Goal: Task Accomplishment & Management: Use online tool/utility

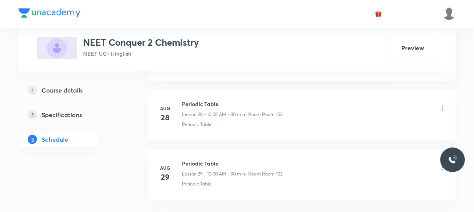
scroll to position [2132, 0]
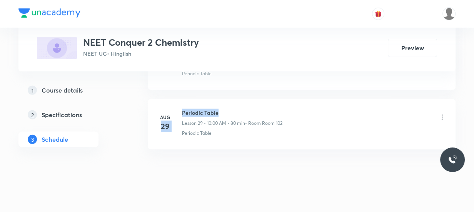
drag, startPoint x: 223, startPoint y: 103, endPoint x: 180, endPoint y: 104, distance: 43.1
click at [180, 109] on div "Aug 29 Periodic Table Lesson 29 • 10:00 AM • 80 min • Room Room 102 Periodic Ta…" at bounding box center [301, 123] width 289 height 28
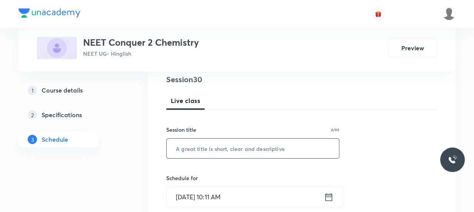
scroll to position [105, 0]
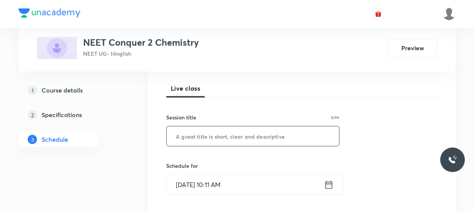
click at [205, 139] on input "text" at bounding box center [253, 137] width 172 height 20
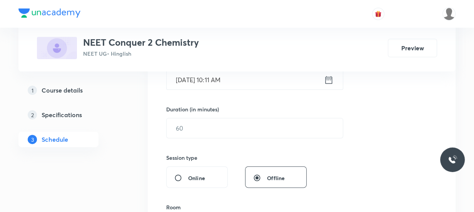
scroll to position [175, 0]
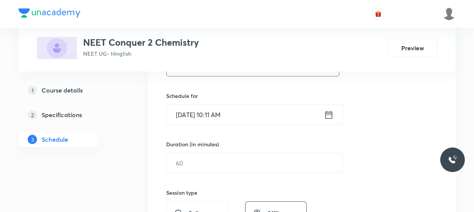
type input "Chemical Bonding"
click at [332, 112] on icon at bounding box center [329, 115] width 10 height 11
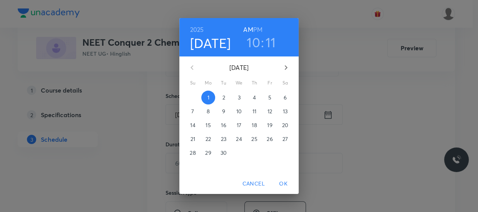
click at [266, 39] on h3 "11" at bounding box center [271, 42] width 10 height 16
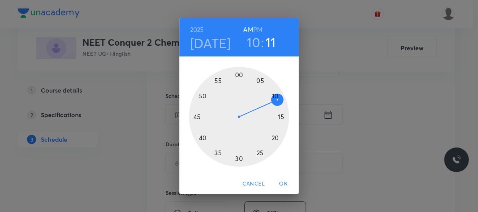
click at [274, 137] on div at bounding box center [239, 117] width 100 height 100
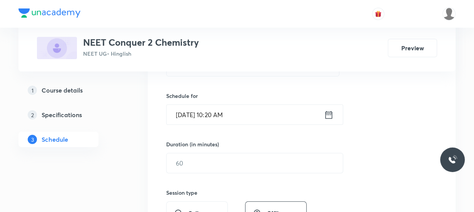
scroll to position [210, 0]
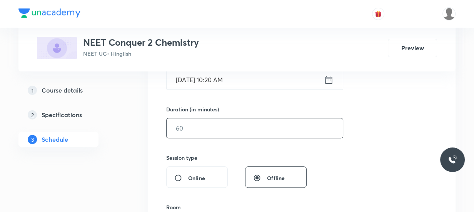
click at [246, 132] on input "text" at bounding box center [255, 129] width 176 height 20
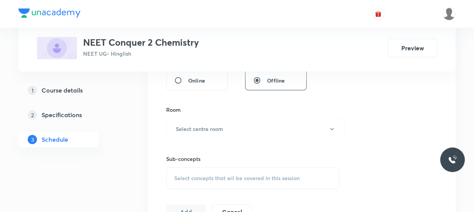
scroll to position [315, 0]
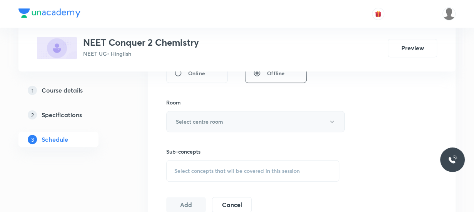
type input "70"
click at [202, 129] on button "Select centre room" at bounding box center [255, 121] width 179 height 21
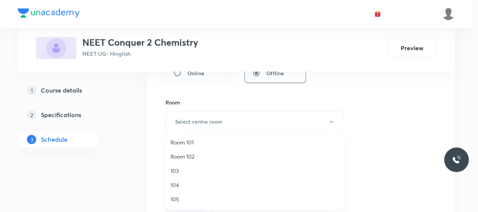
click at [192, 155] on span "Room 102" at bounding box center [255, 157] width 169 height 8
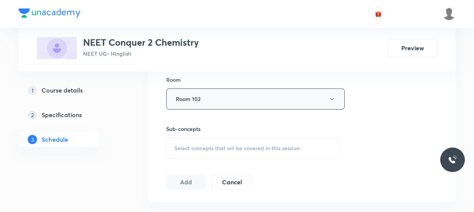
scroll to position [350, 0]
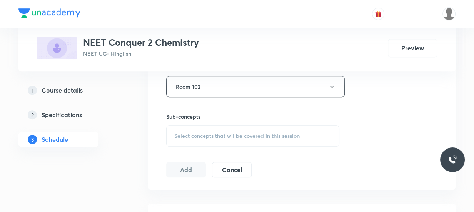
click at [200, 135] on span "Select concepts that wil be covered in this session" at bounding box center [236, 136] width 125 height 6
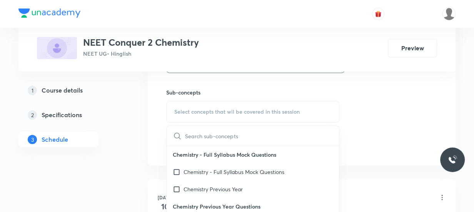
scroll to position [385, 0]
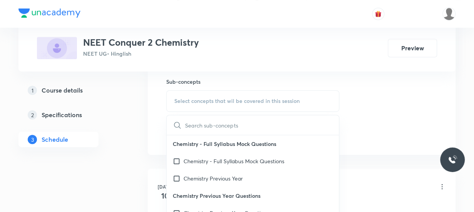
click at [232, 130] on input "text" at bounding box center [262, 125] width 154 height 20
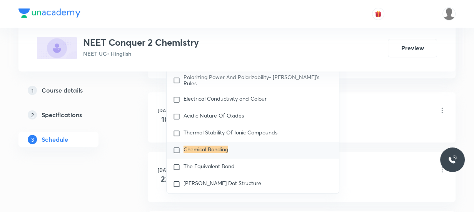
scroll to position [490, 0]
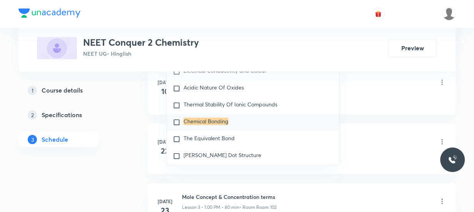
type input "chemical bonding"
click at [232, 130] on div "Chemical Bonding" at bounding box center [253, 122] width 172 height 17
checkbox input "true"
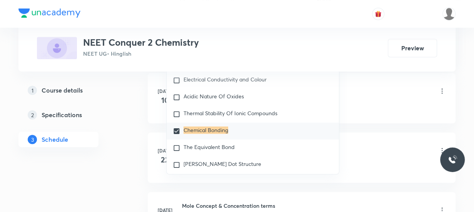
click at [416, 92] on div "Mole Concept & Concentration terms Lesson 1 • 11:30 AM • 80 min • Room 104" at bounding box center [314, 92] width 264 height 18
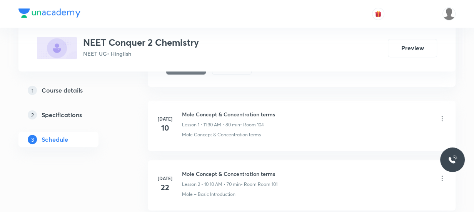
scroll to position [420, 0]
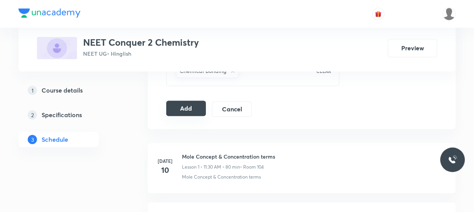
click at [189, 104] on button "Add" at bounding box center [186, 108] width 40 height 15
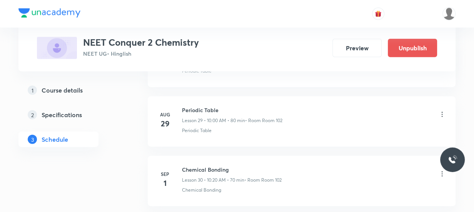
scroll to position [1663, 0]
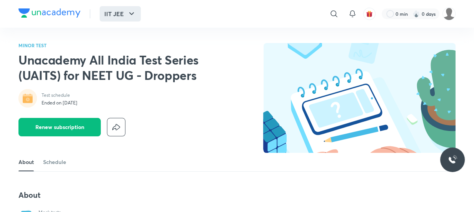
click at [124, 19] on button "IIT JEE" at bounding box center [120, 13] width 41 height 15
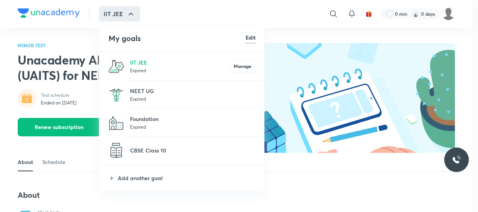
click at [155, 95] on p "Expired" at bounding box center [192, 99] width 125 height 8
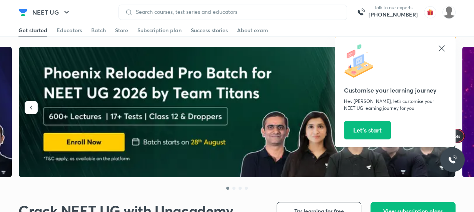
click at [438, 50] on icon at bounding box center [441, 48] width 9 height 9
